Goal: Task Accomplishment & Management: Manage account settings

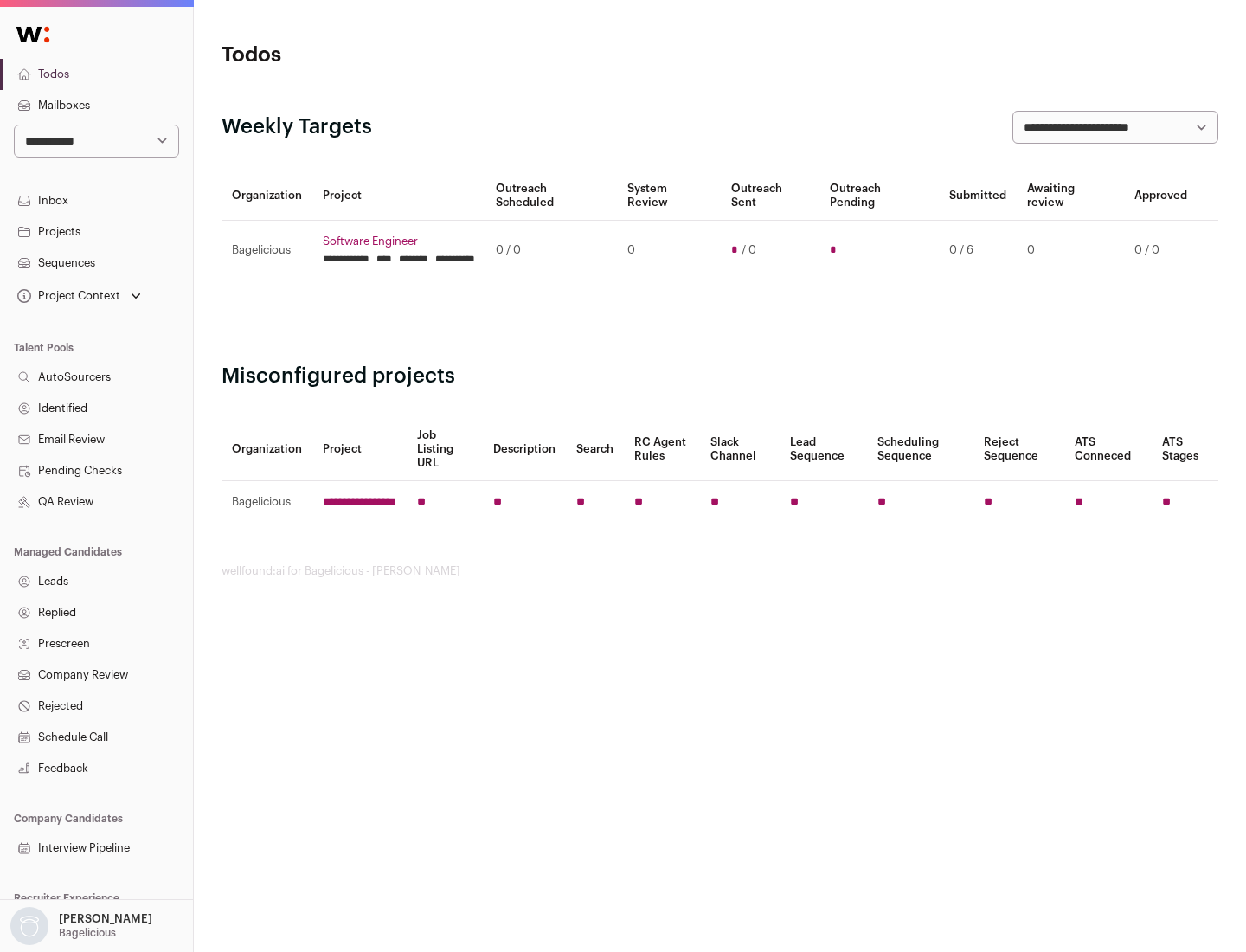
click at [96, 231] on link "Projects" at bounding box center [96, 232] width 193 height 31
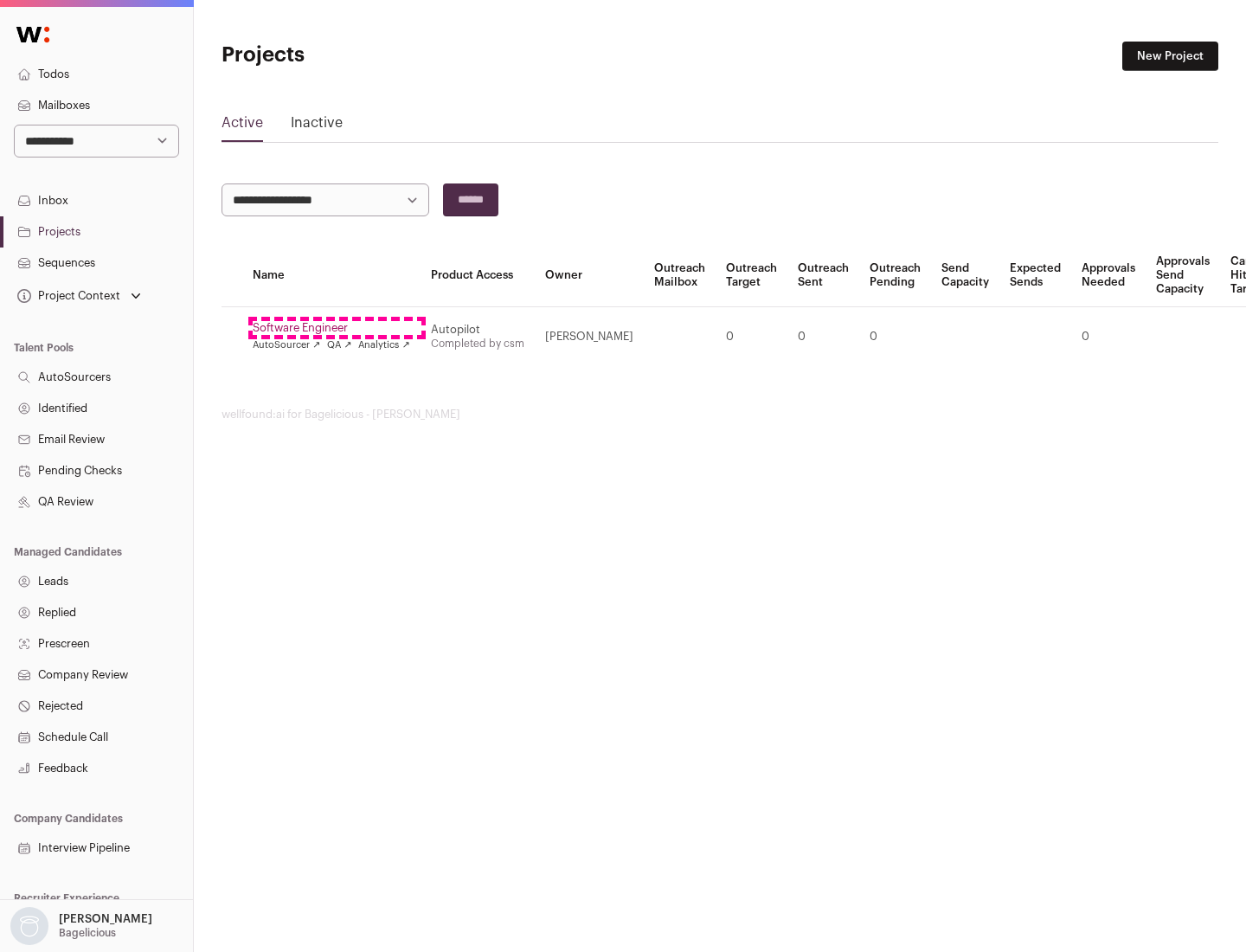
click at [336, 327] on link "Software Engineer" at bounding box center [331, 327] width 158 height 14
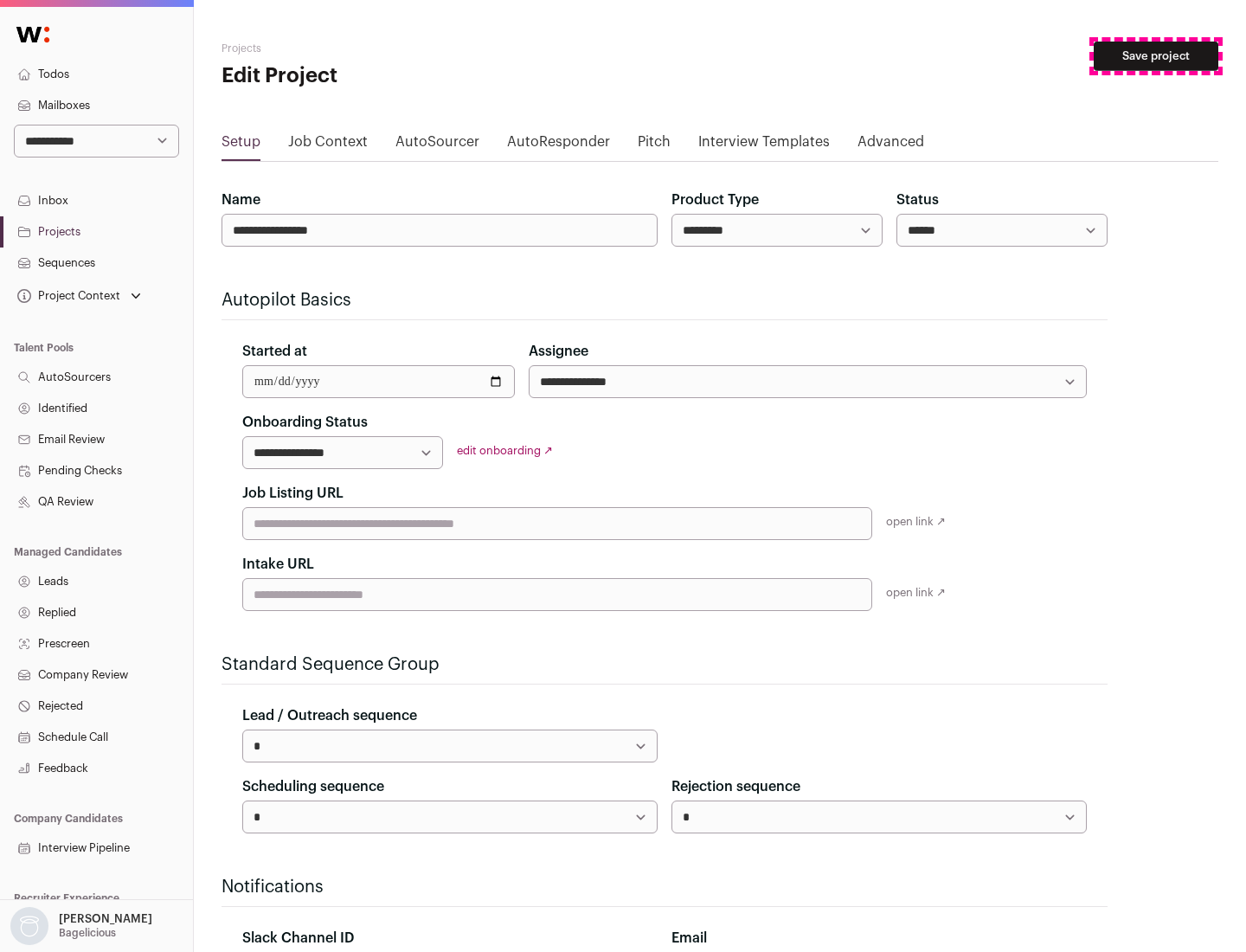
click at [1156, 56] on button "Save project" at bounding box center [1155, 56] width 125 height 29
